Goal: Transaction & Acquisition: Download file/media

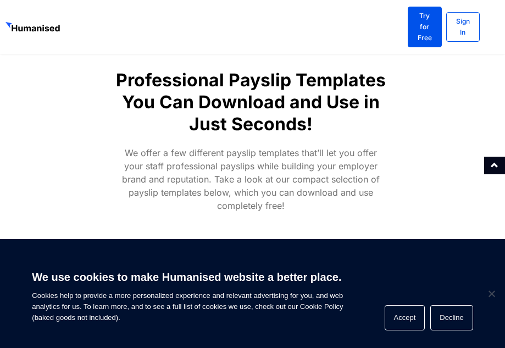
scroll to position [604, 0]
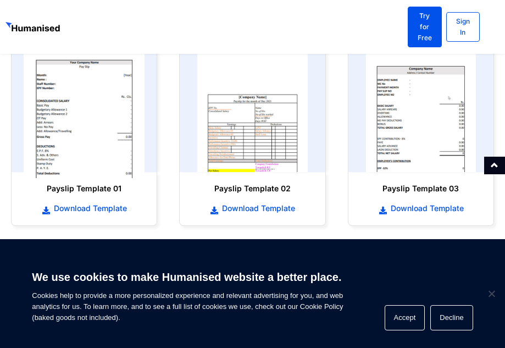
click at [73, 86] on img at bounding box center [84, 111] width 121 height 133
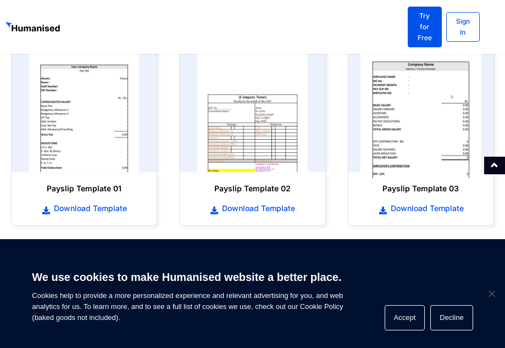
click at [437, 88] on img at bounding box center [420, 111] width 121 height 133
click at [436, 88] on img at bounding box center [420, 111] width 121 height 133
click at [433, 91] on img at bounding box center [420, 111] width 121 height 133
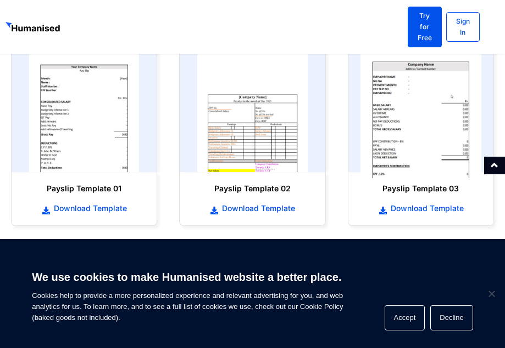
click at [398, 103] on img at bounding box center [420, 111] width 121 height 133
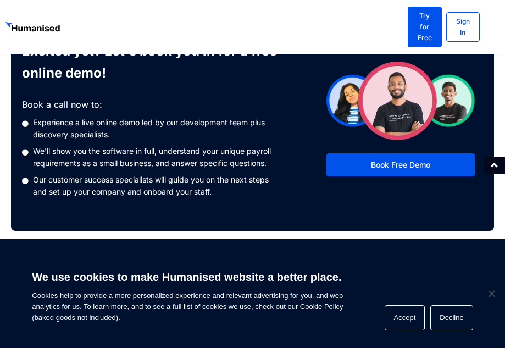
scroll to position [879, 0]
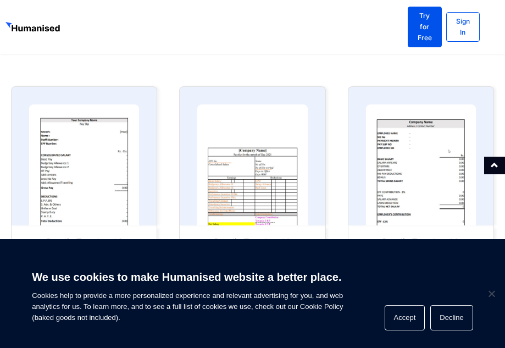
scroll to position [659, 0]
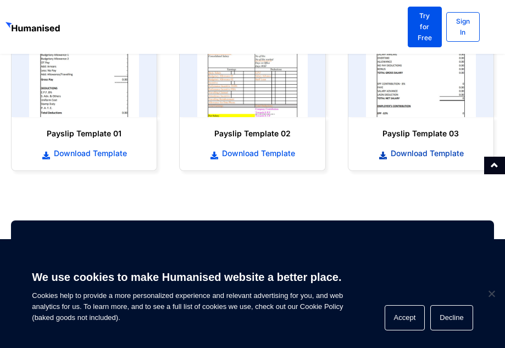
click at [462, 148] on span "Download Template" at bounding box center [426, 153] width 76 height 11
